Goal: Task Accomplishment & Management: Manage account settings

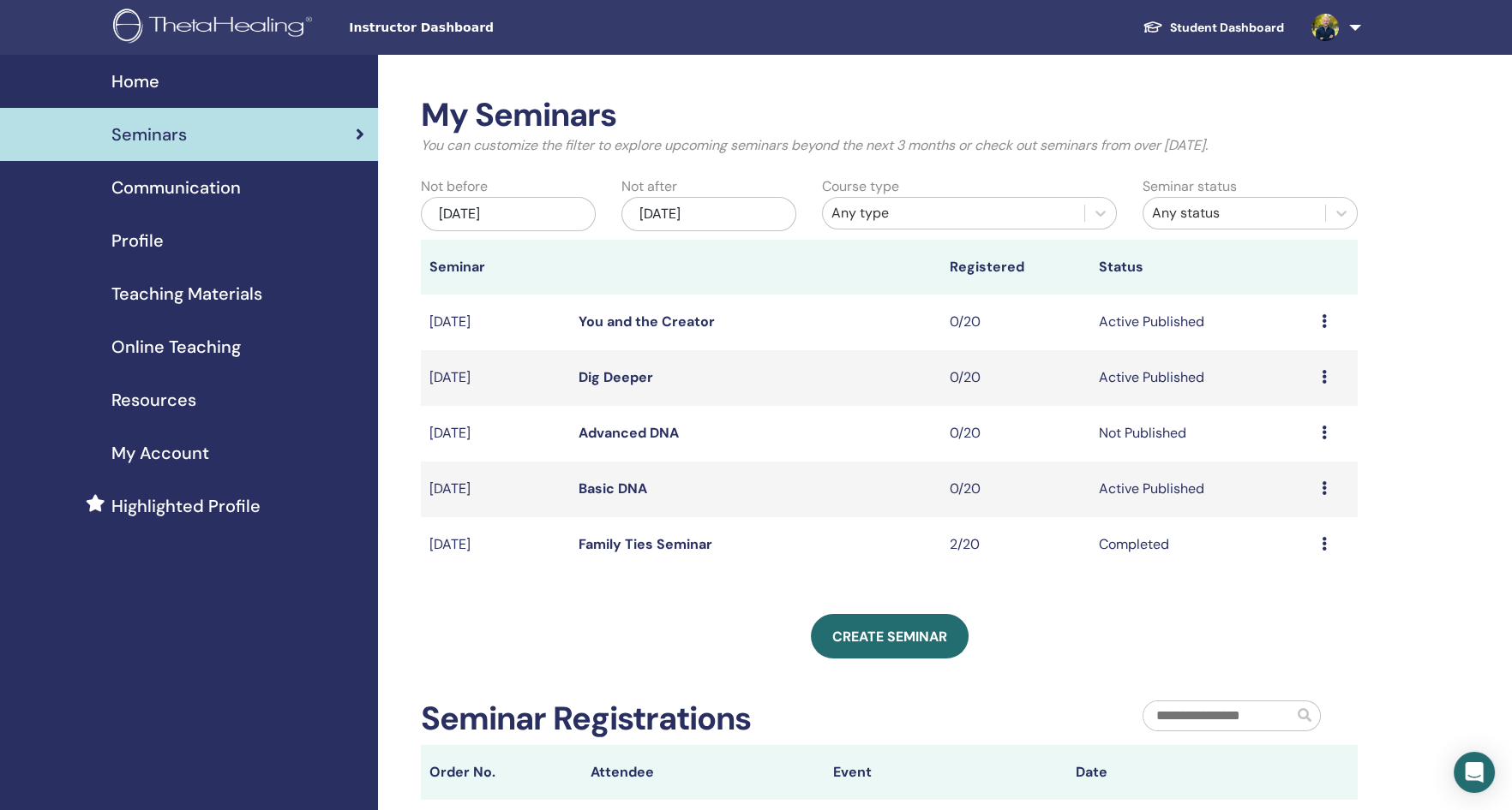
click at [1317, 437] on td "Preview Edit Attendees Cancel" at bounding box center [1335, 434] width 45 height 56
click at [1327, 431] on div "Preview Edit Attendees Cancel" at bounding box center [1336, 433] width 28 height 21
click at [1268, 474] on link "Edit" at bounding box center [1271, 471] width 25 height 18
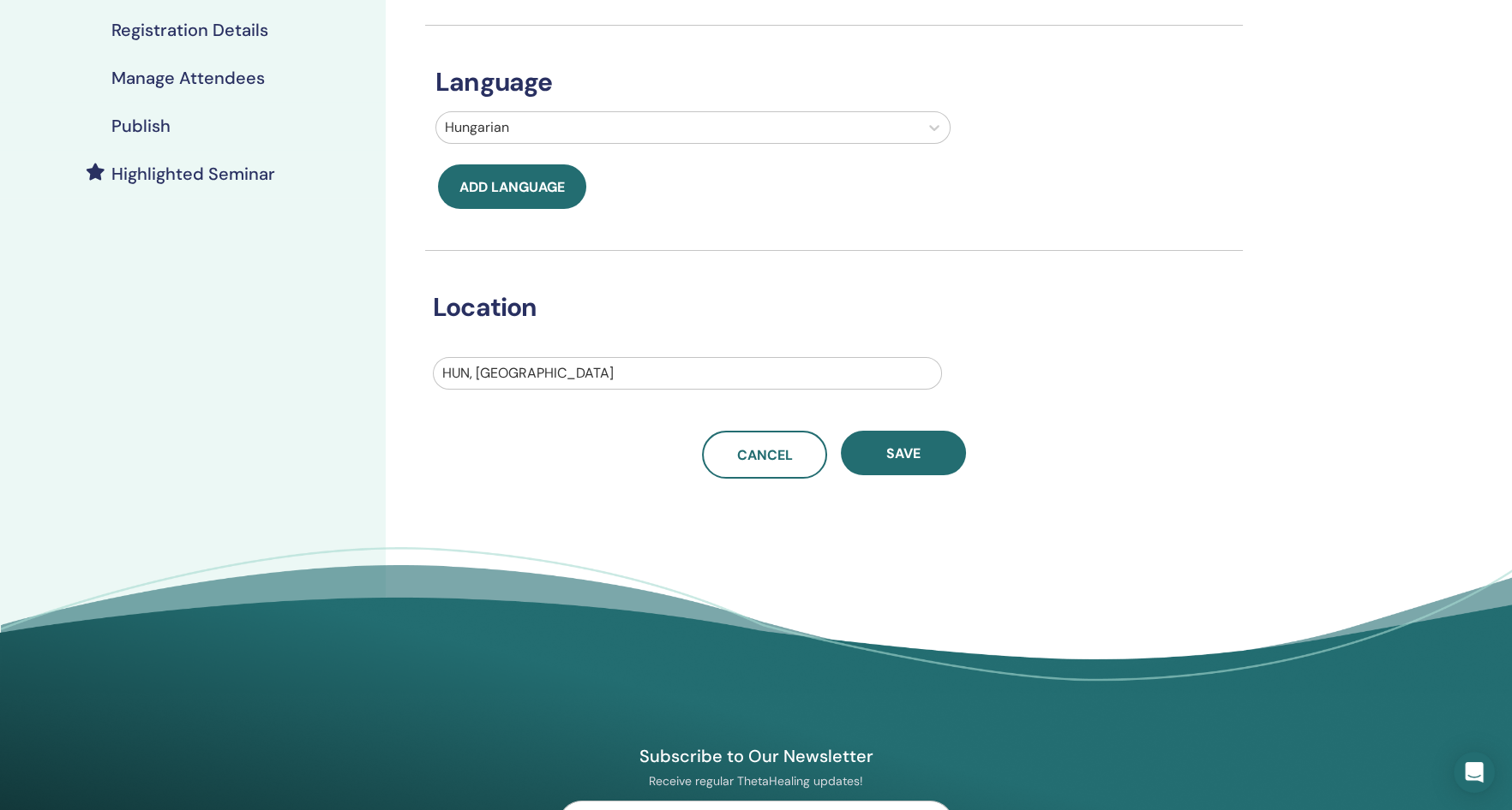
scroll to position [514, 0]
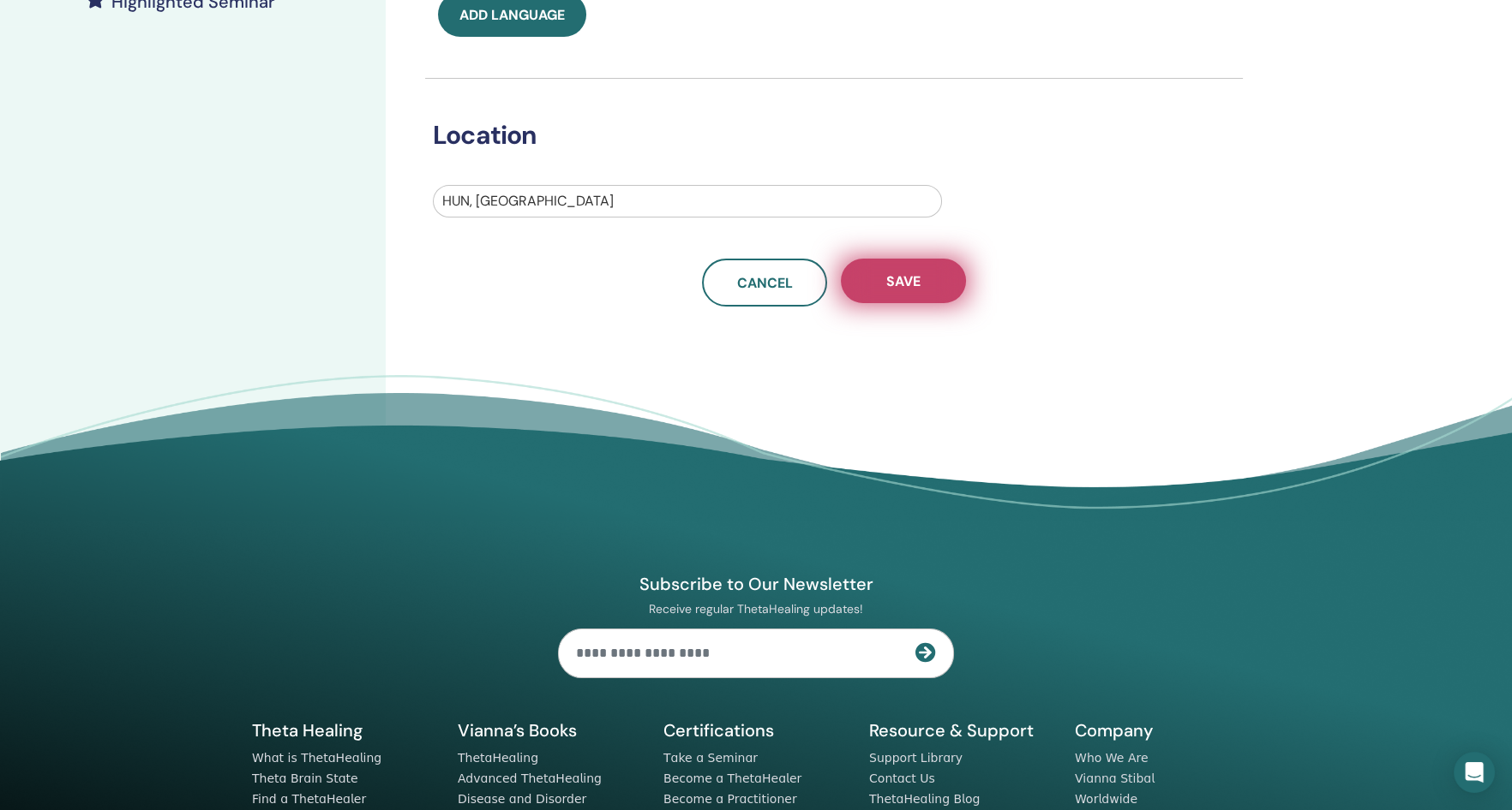
click at [919, 282] on span "Save" at bounding box center [903, 281] width 34 height 18
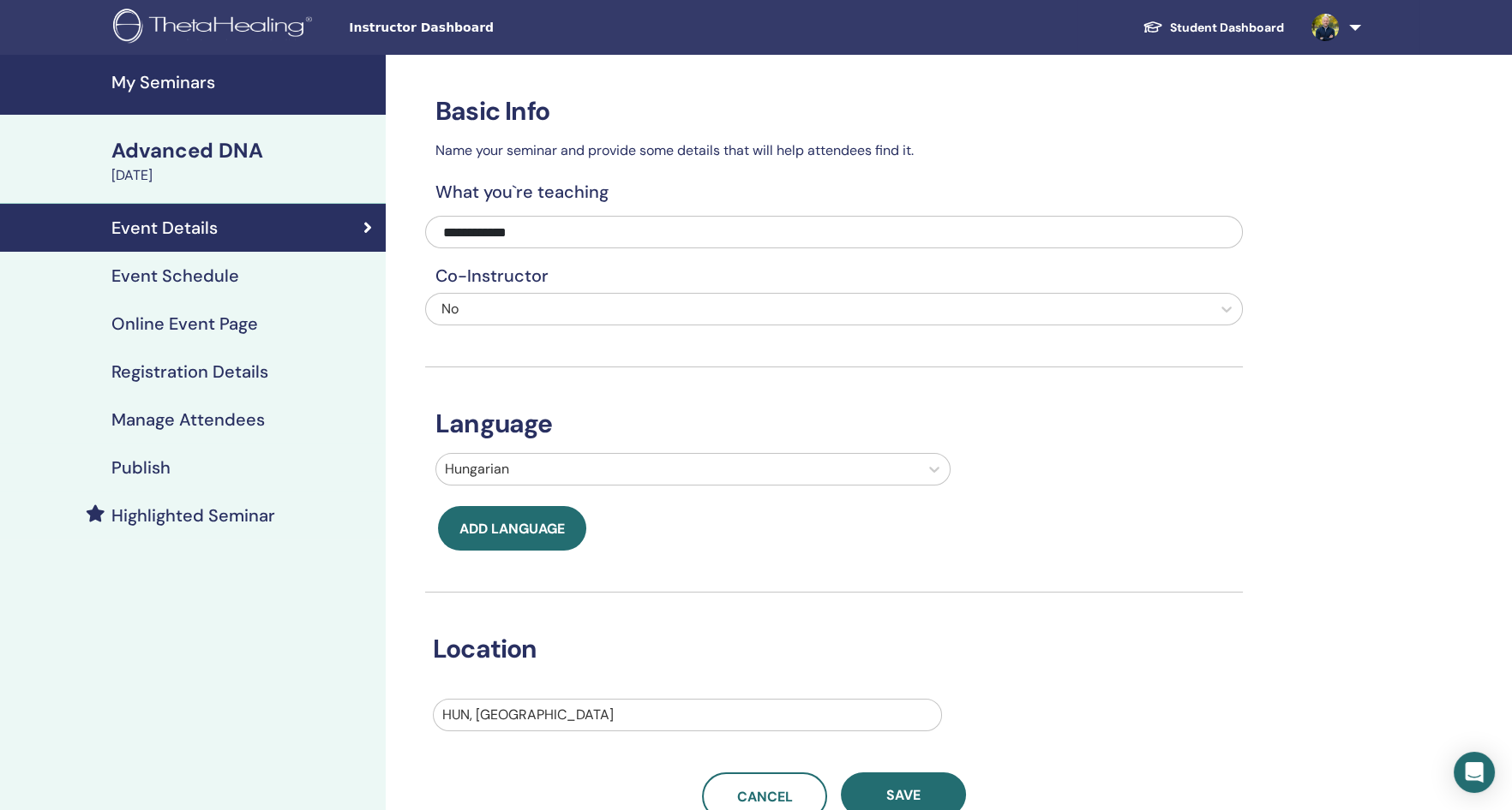
scroll to position [257, 0]
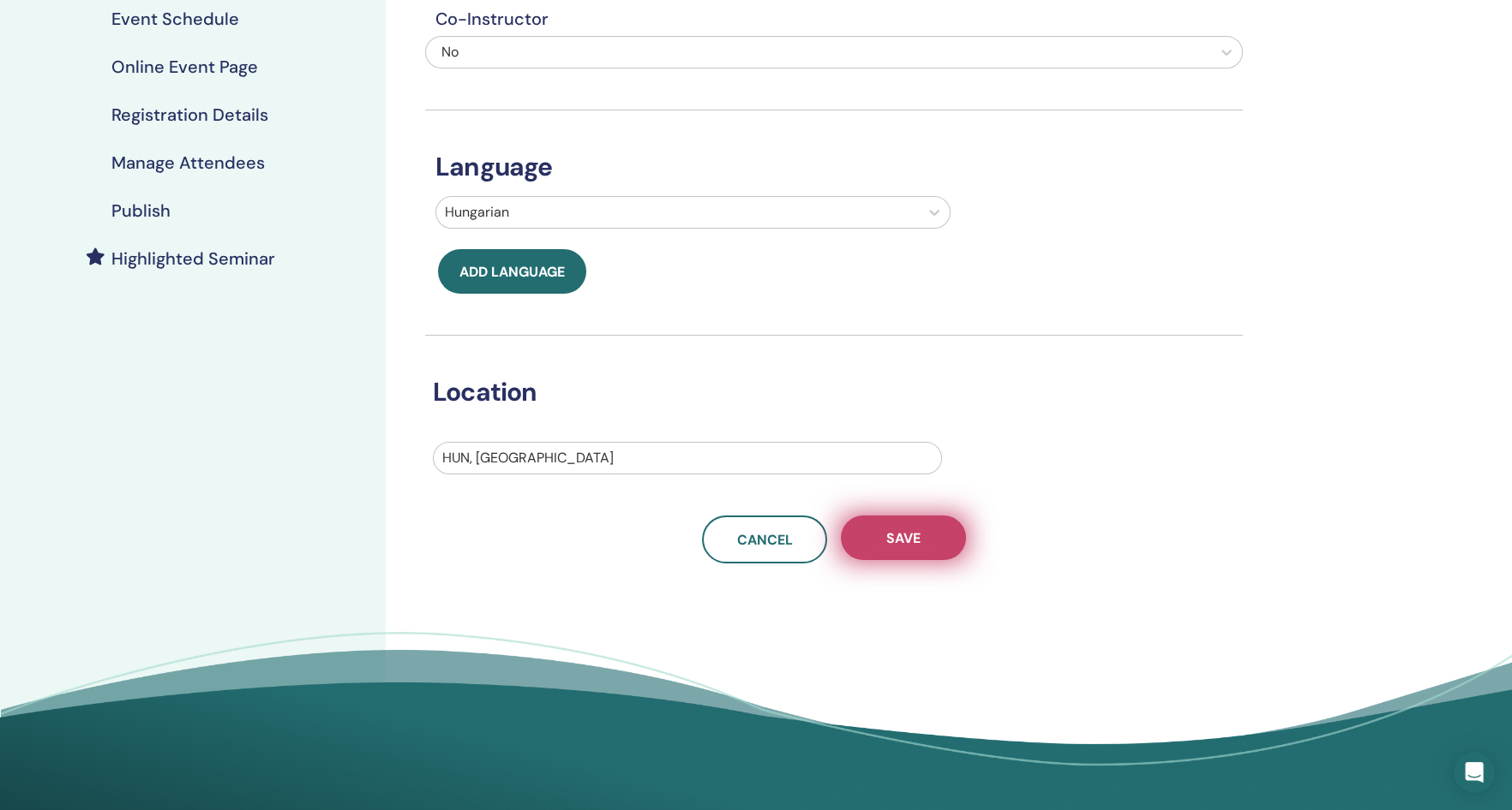
click at [909, 554] on button "Save" at bounding box center [904, 538] width 126 height 45
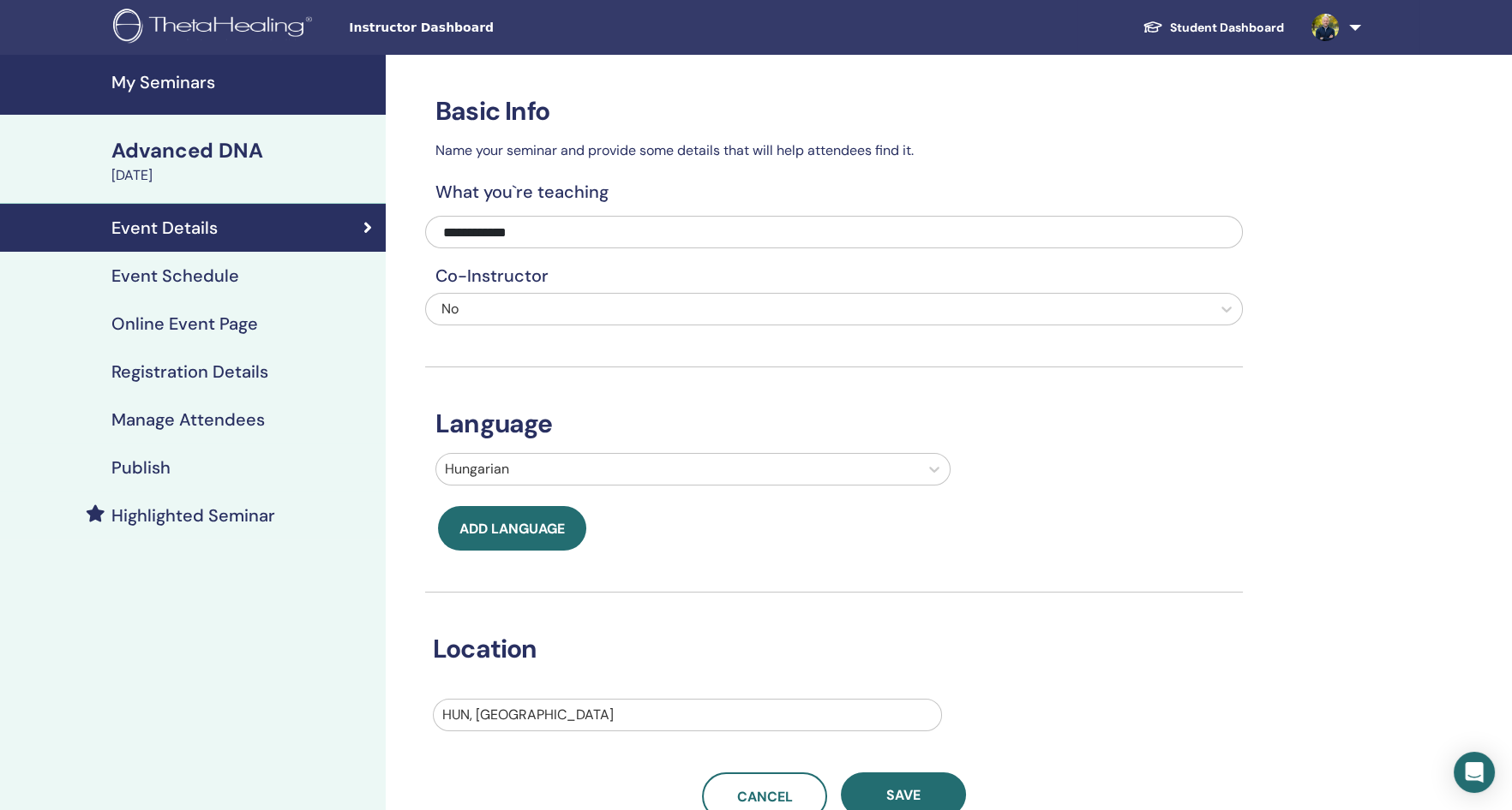
click at [195, 455] on link "Publish" at bounding box center [192, 467] width 386 height 48
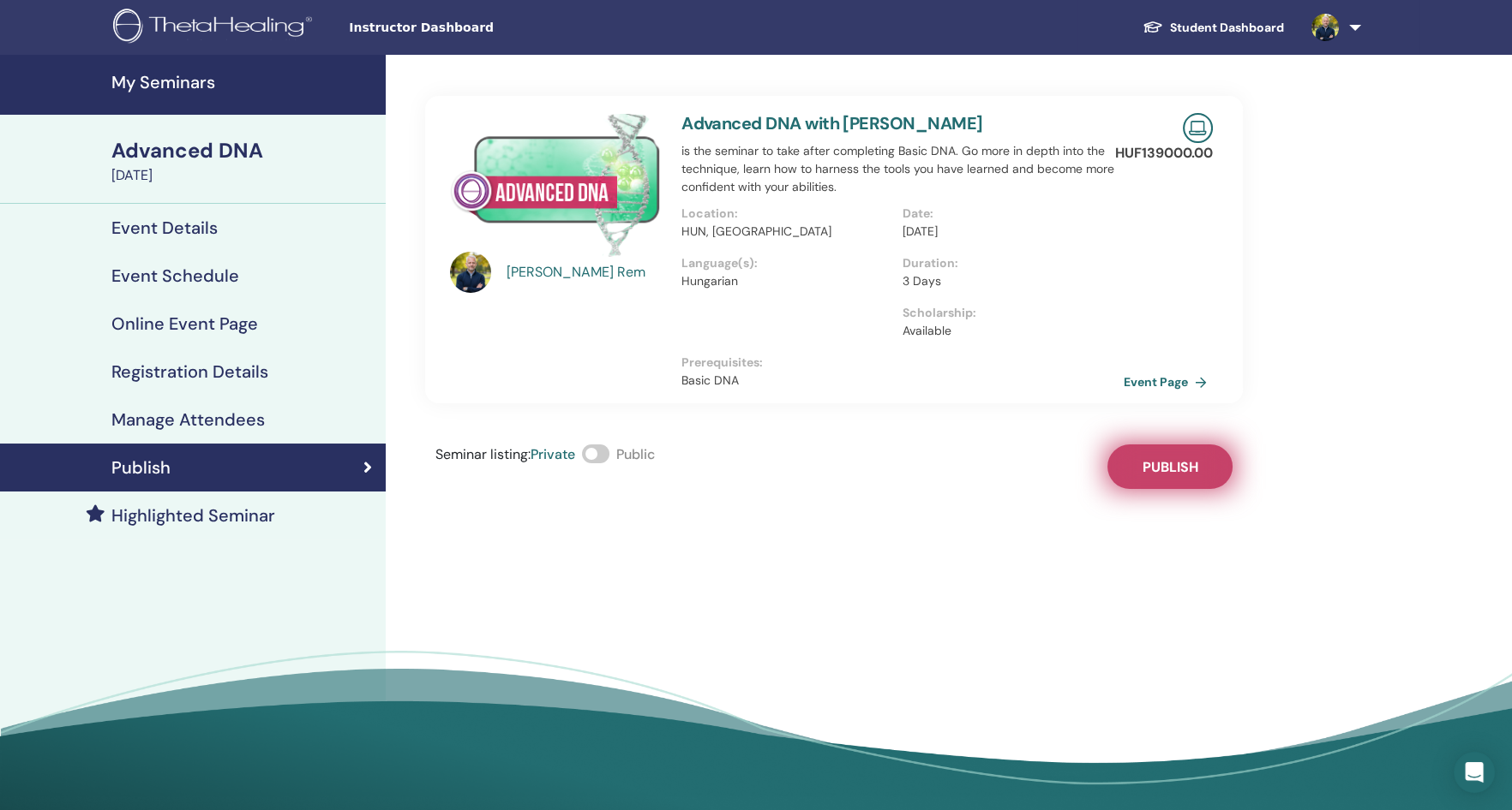
click at [1189, 467] on span "Publish" at bounding box center [1169, 467] width 56 height 18
